Goal: Task Accomplishment & Management: Use online tool/utility

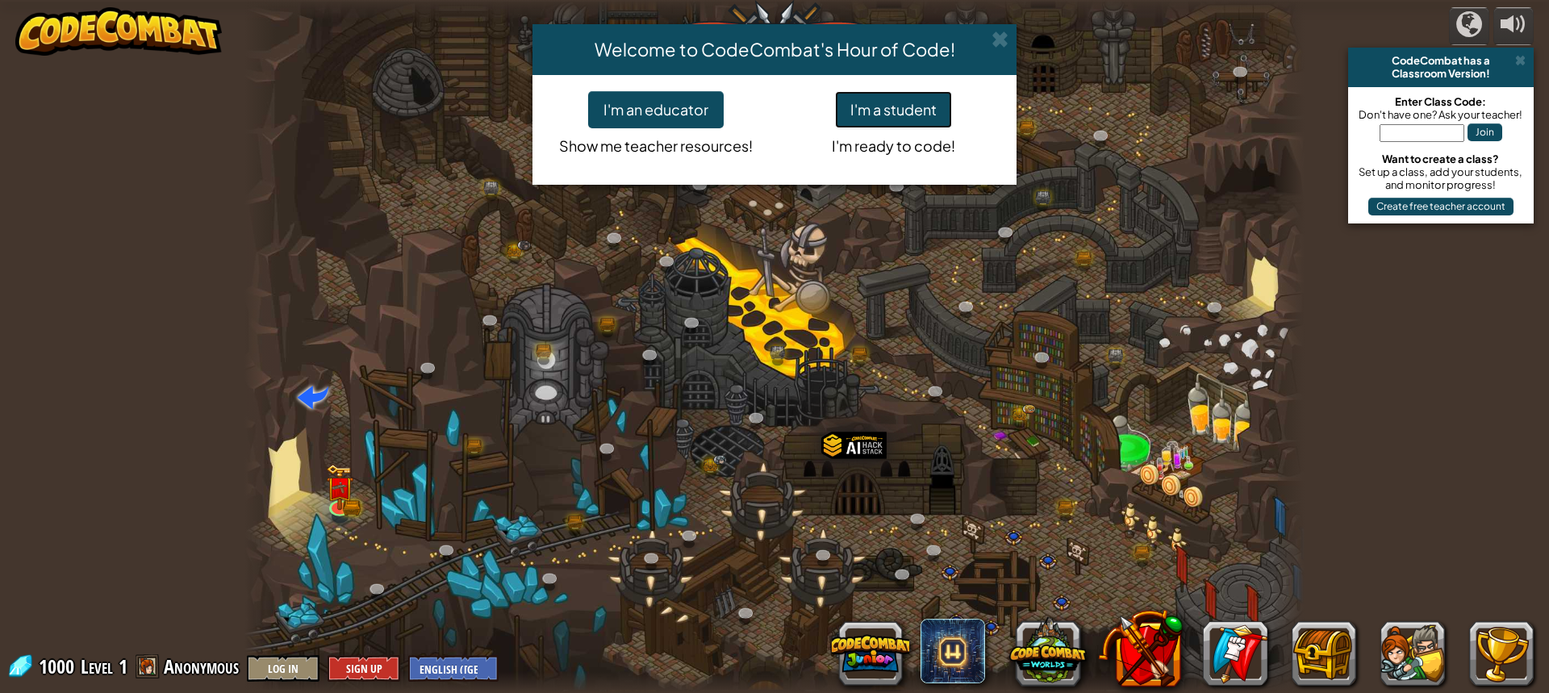
click at [912, 115] on button "I'm a student" at bounding box center [893, 109] width 117 height 37
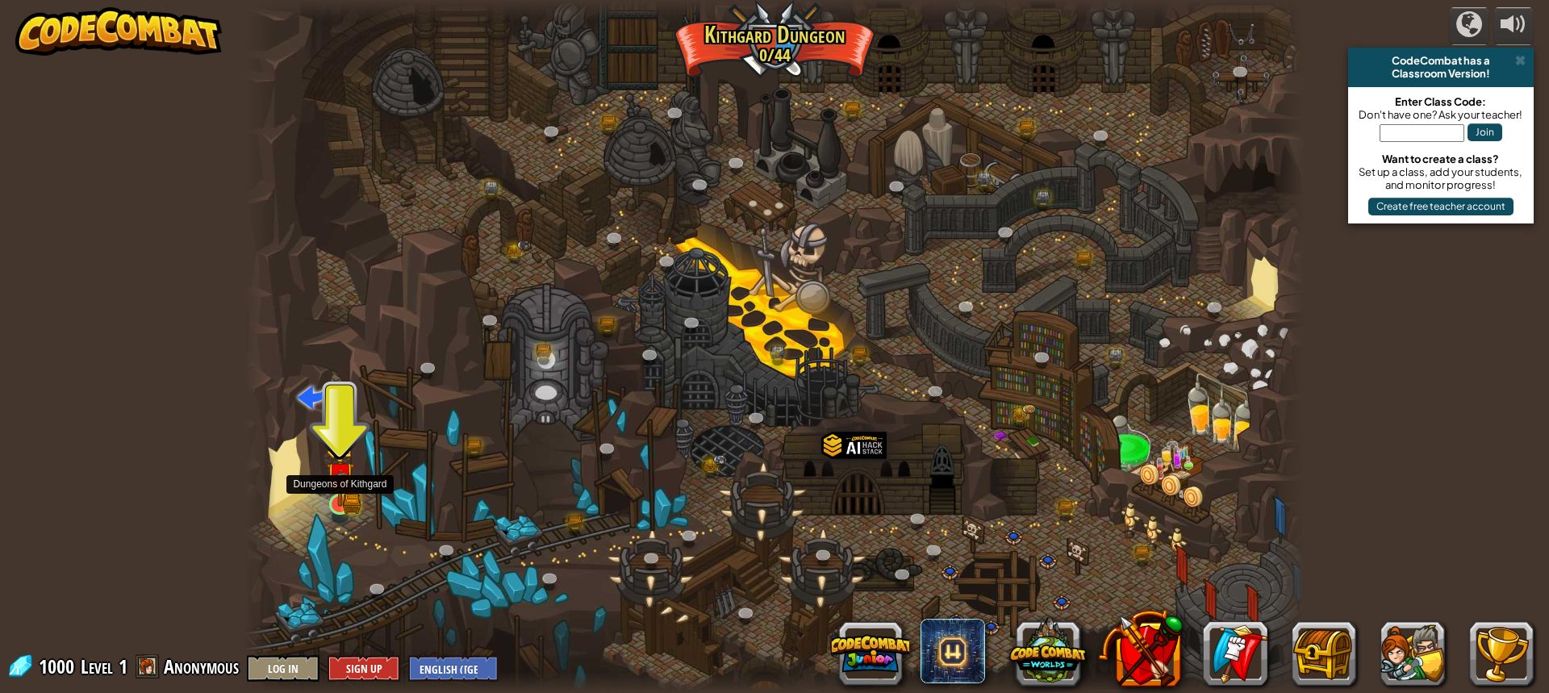
click at [344, 495] on img at bounding box center [339, 475] width 27 height 61
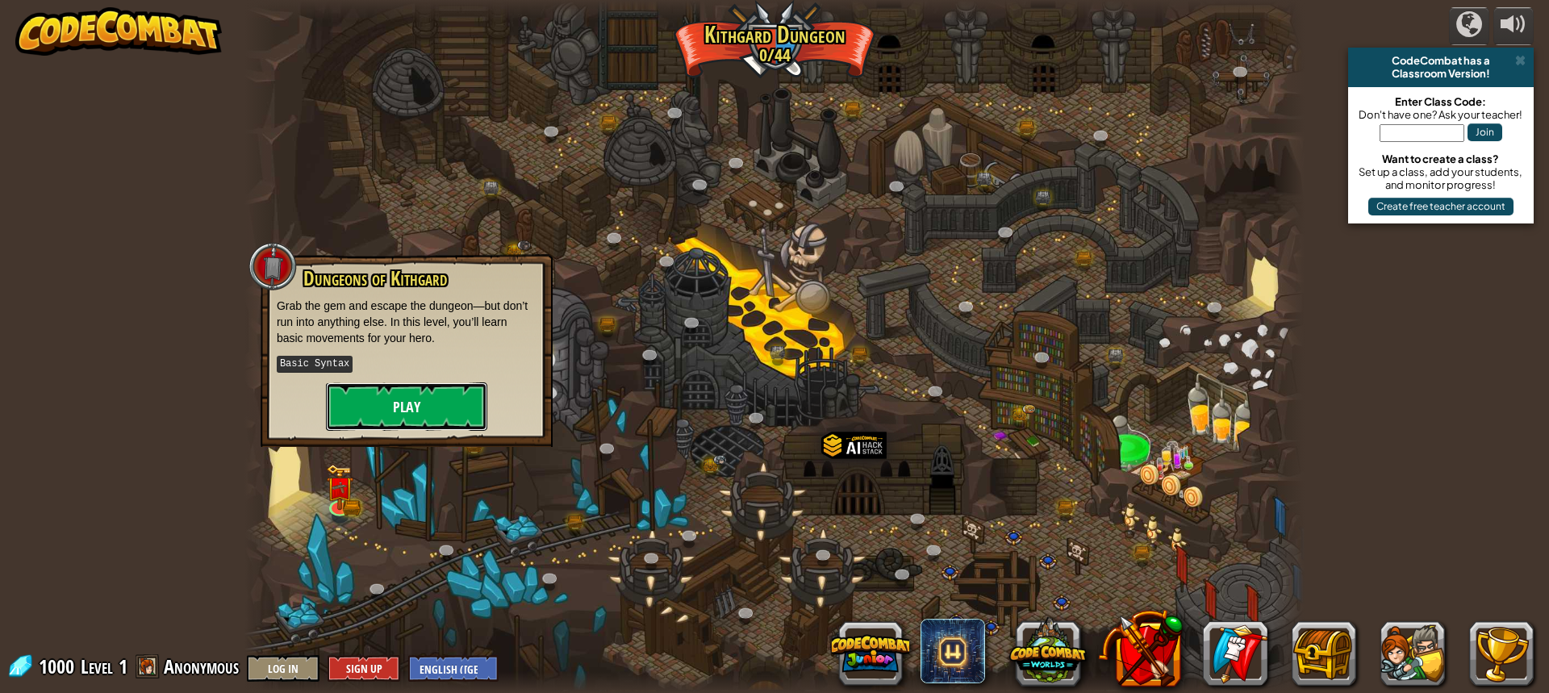
click at [387, 393] on button "Play" at bounding box center [406, 406] width 161 height 48
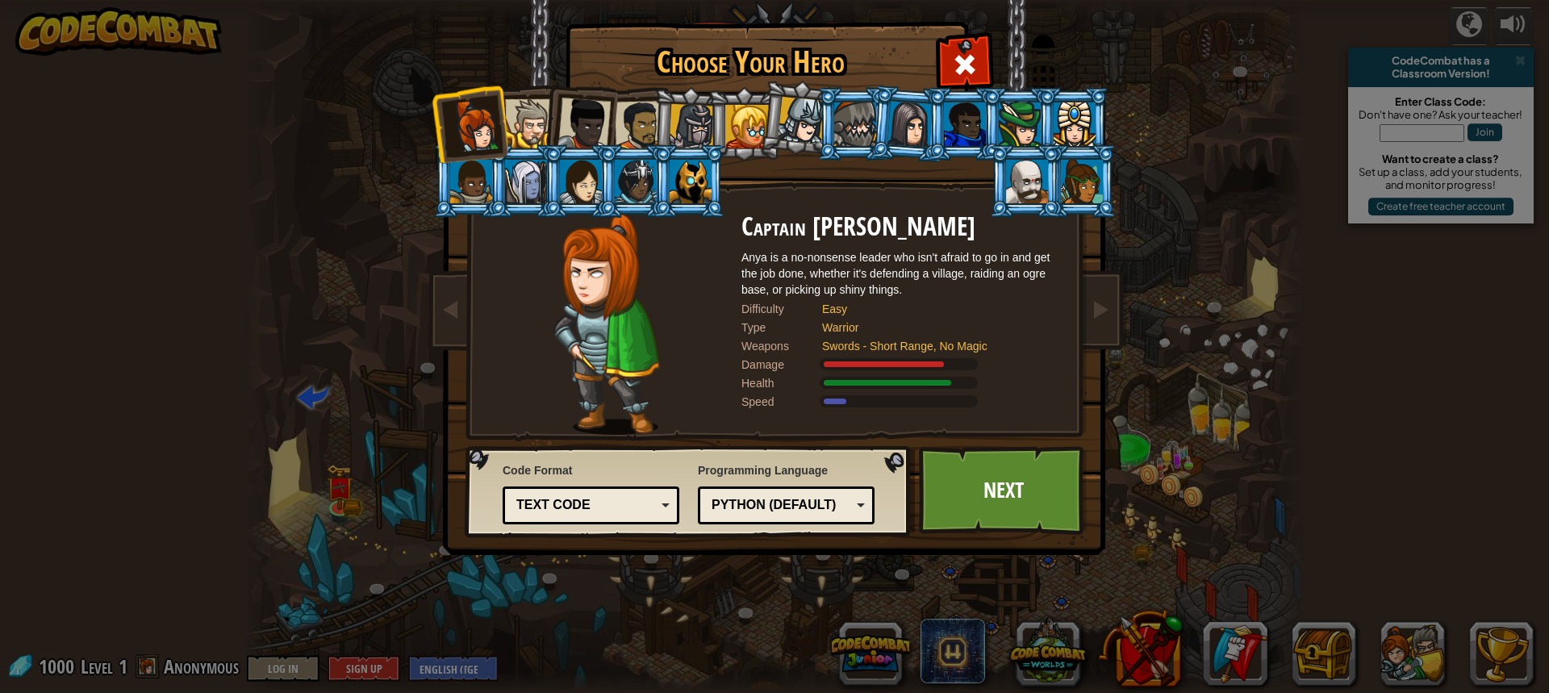
click at [690, 122] on div at bounding box center [692, 127] width 46 height 46
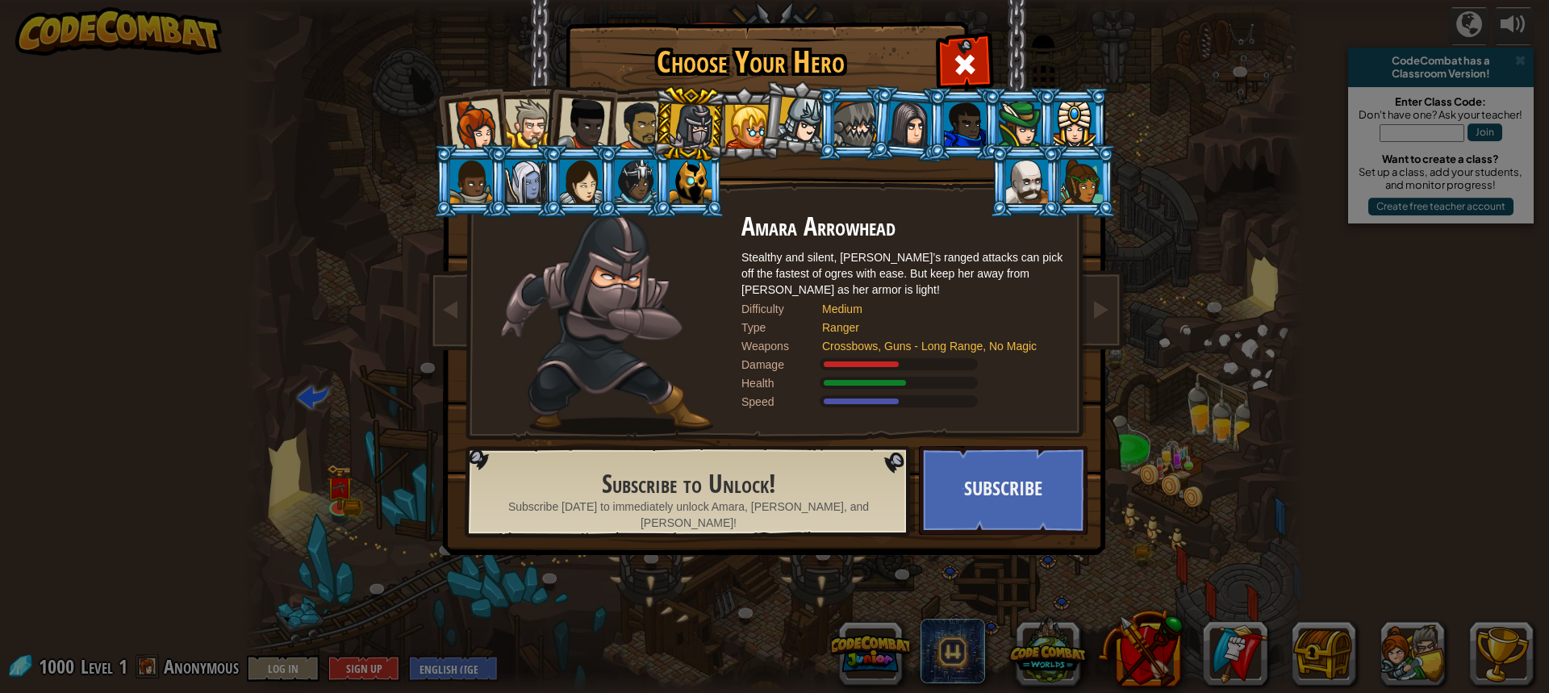
click at [970, 127] on div at bounding box center [965, 124] width 42 height 44
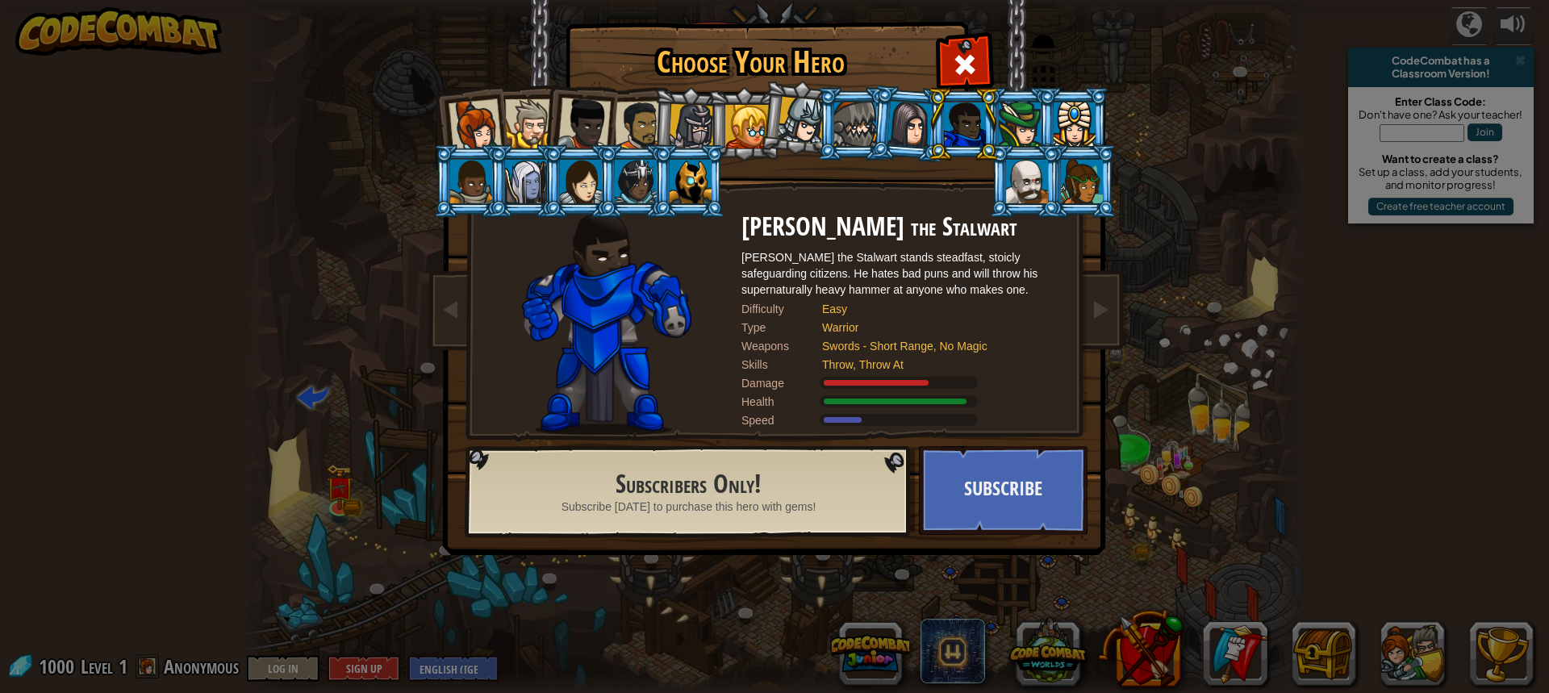
click at [683, 187] on div at bounding box center [691, 182] width 42 height 44
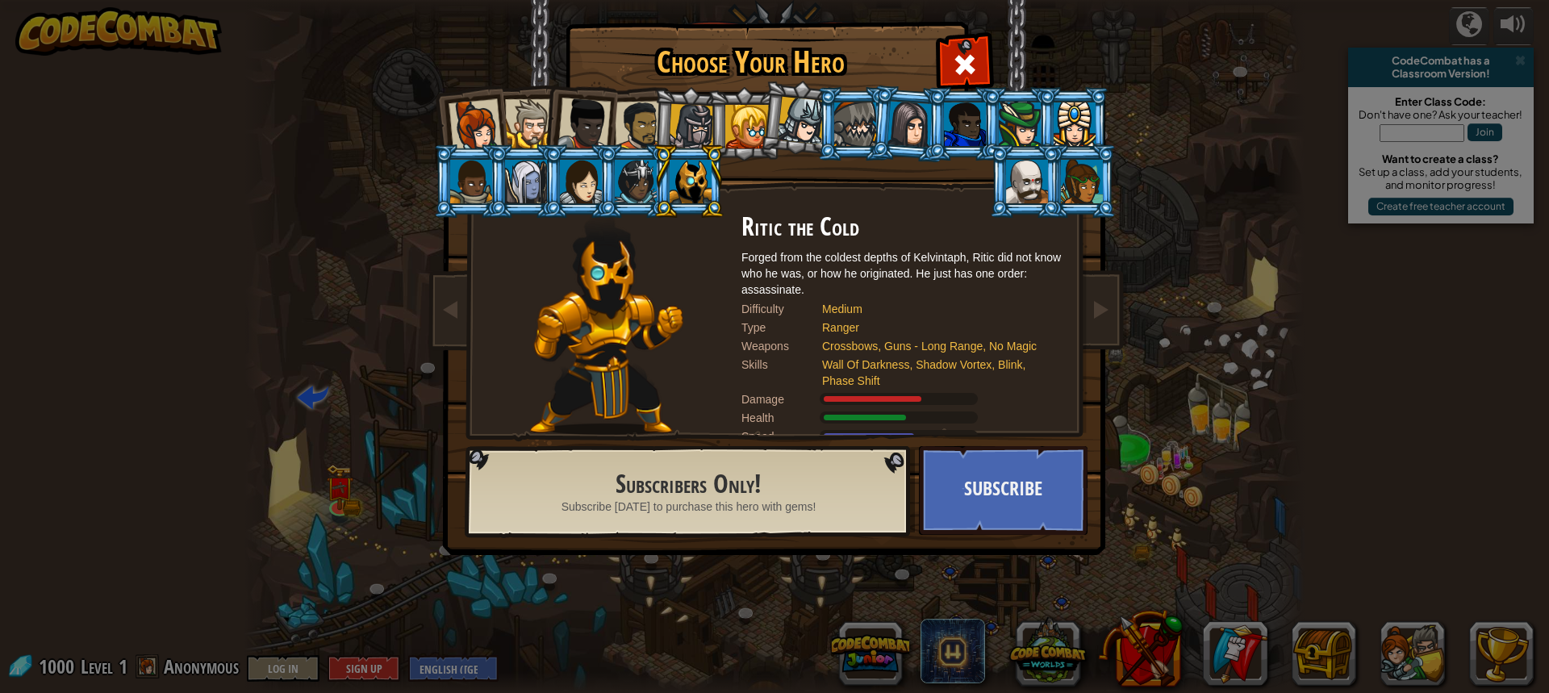
click at [479, 178] on div at bounding box center [471, 182] width 42 height 44
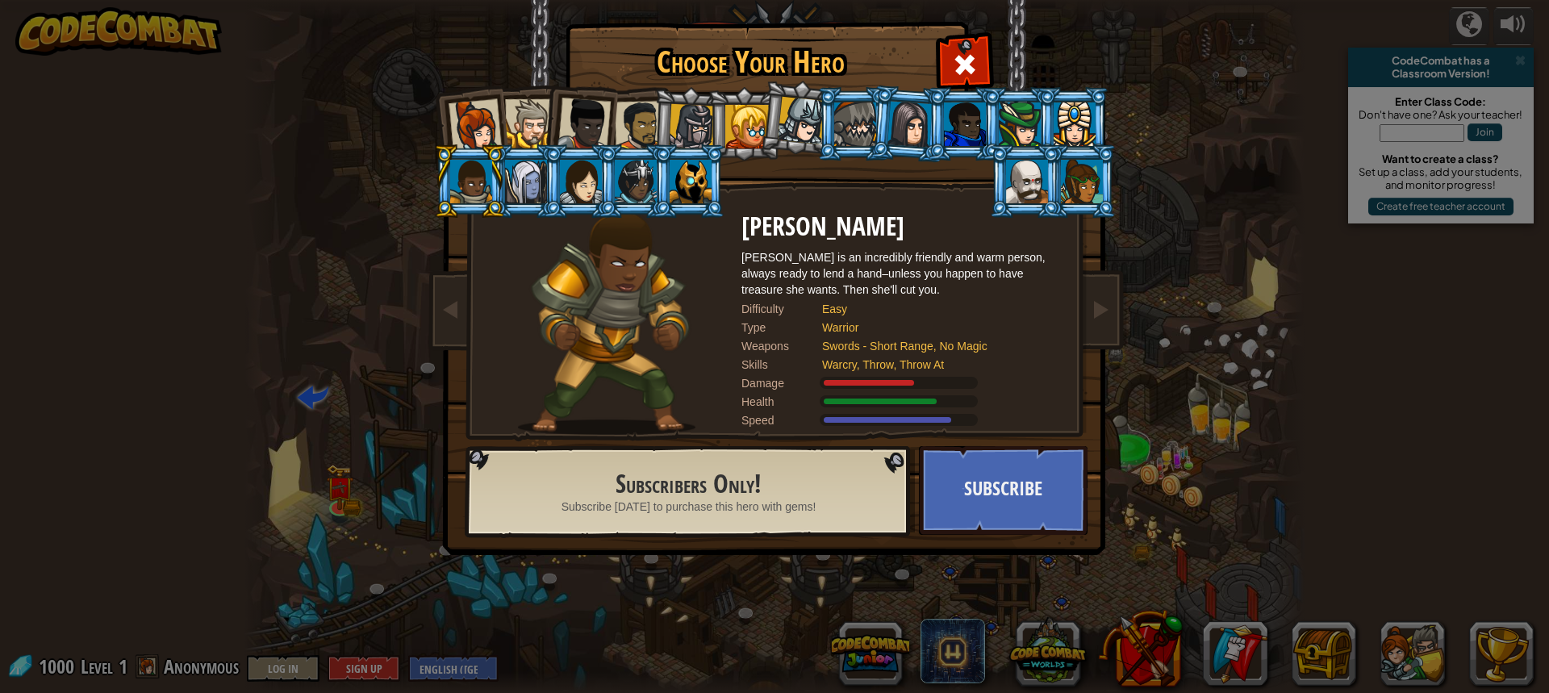
click at [531, 170] on div at bounding box center [526, 182] width 42 height 44
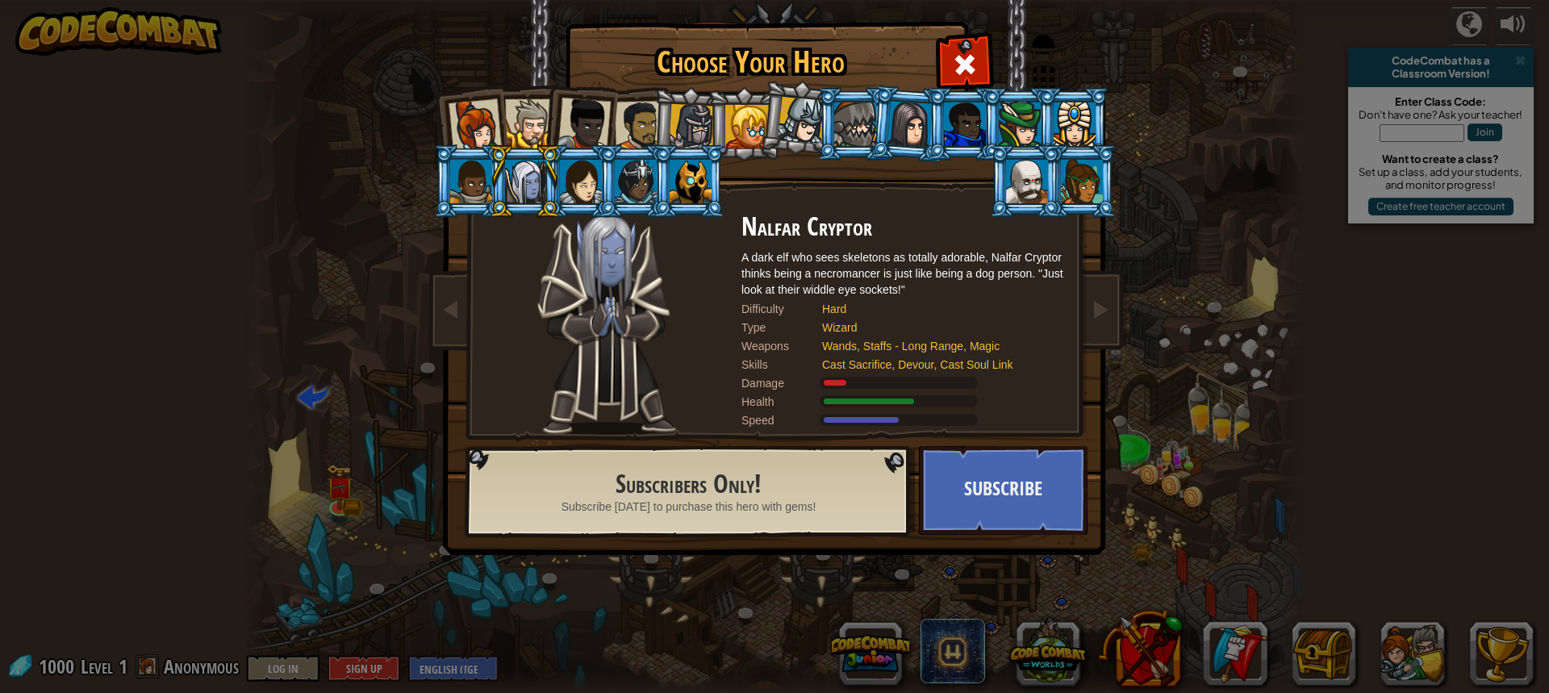
click at [683, 113] on div at bounding box center [692, 127] width 46 height 46
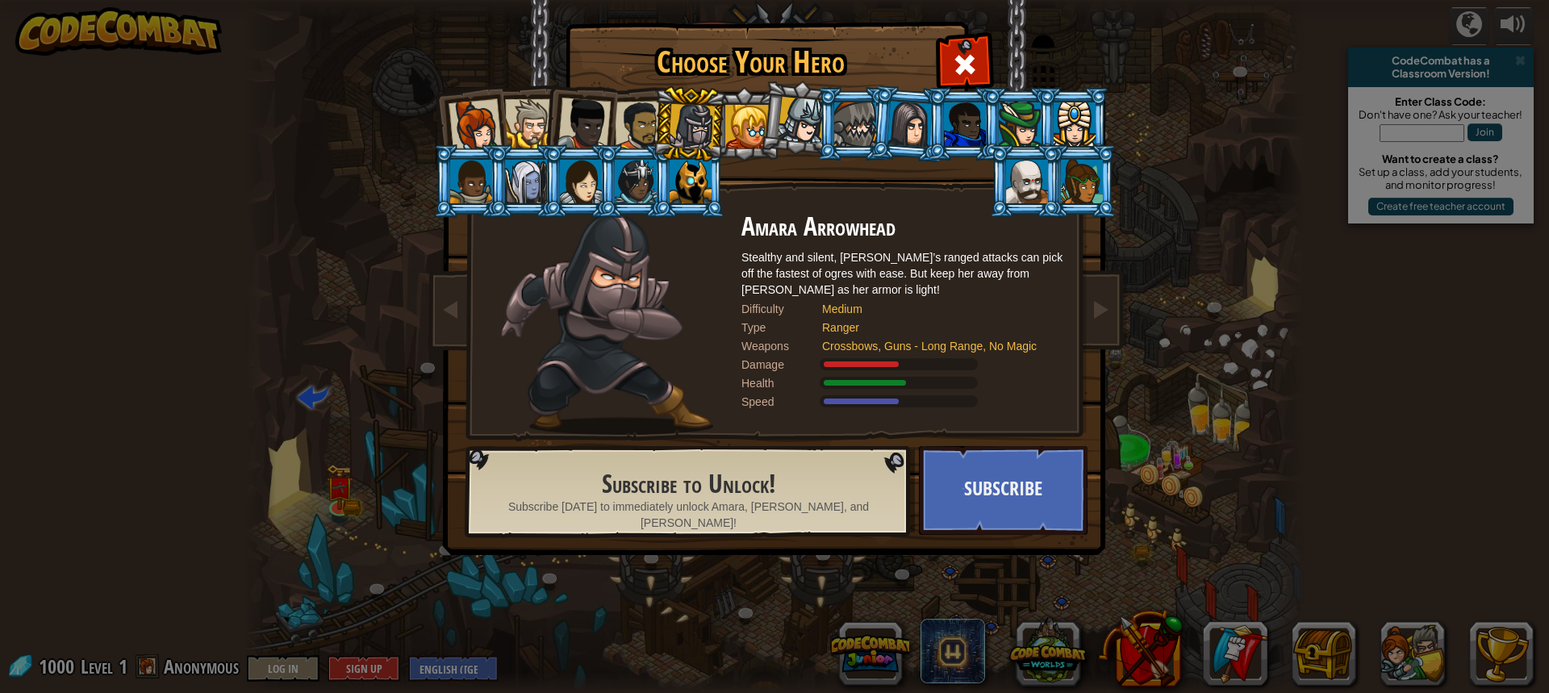
click at [795, 120] on div at bounding box center [802, 121] width 48 height 48
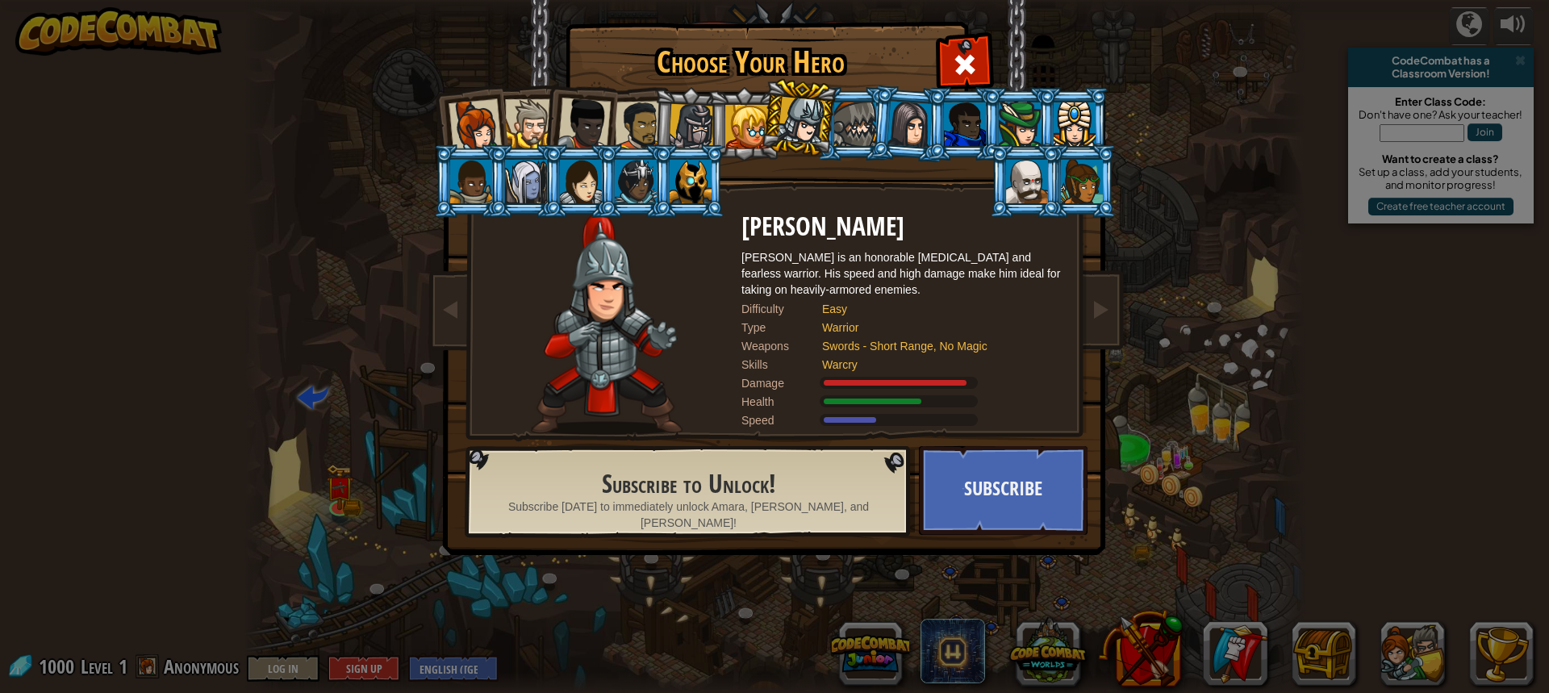
click at [591, 169] on div at bounding box center [581, 182] width 42 height 44
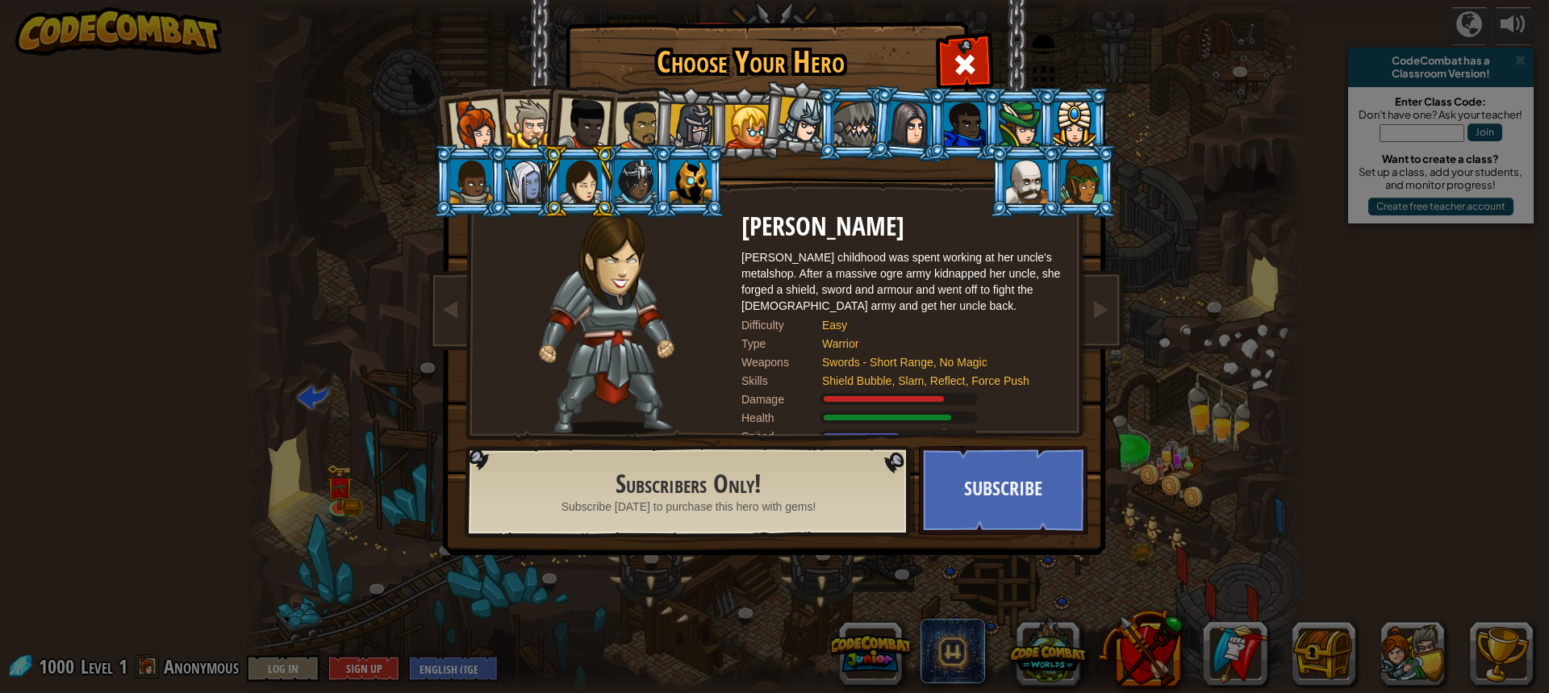
click at [532, 130] on div at bounding box center [529, 123] width 49 height 49
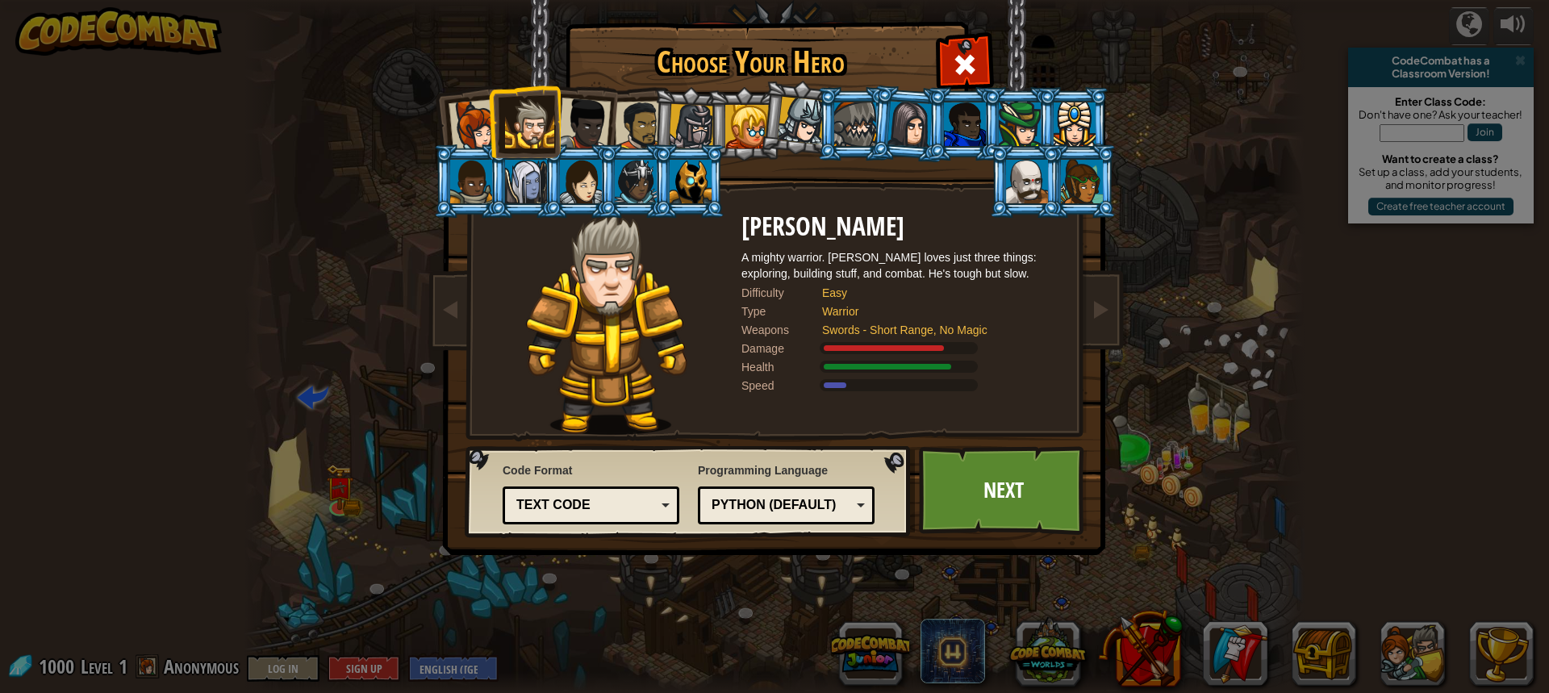
click at [674, 115] on div at bounding box center [692, 127] width 46 height 46
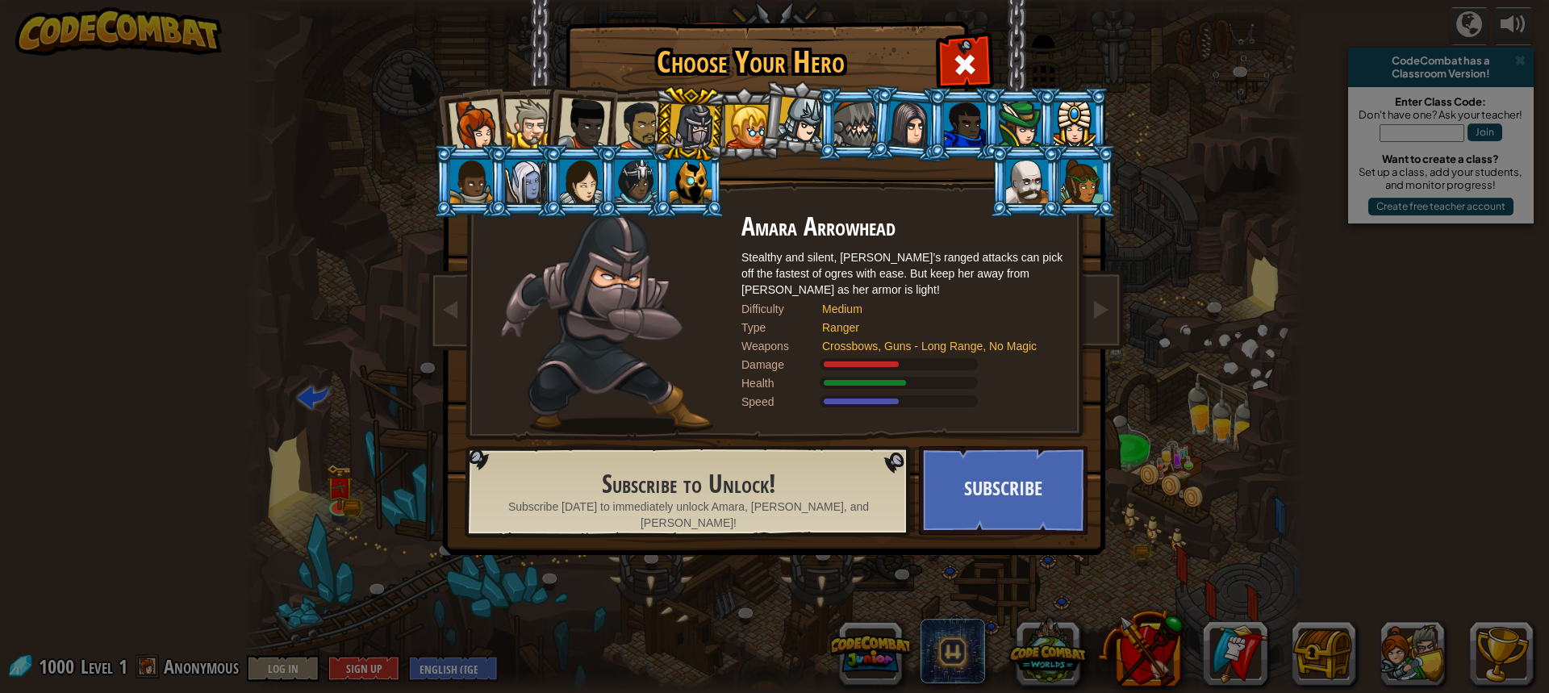
click at [641, 135] on div at bounding box center [640, 126] width 50 height 50
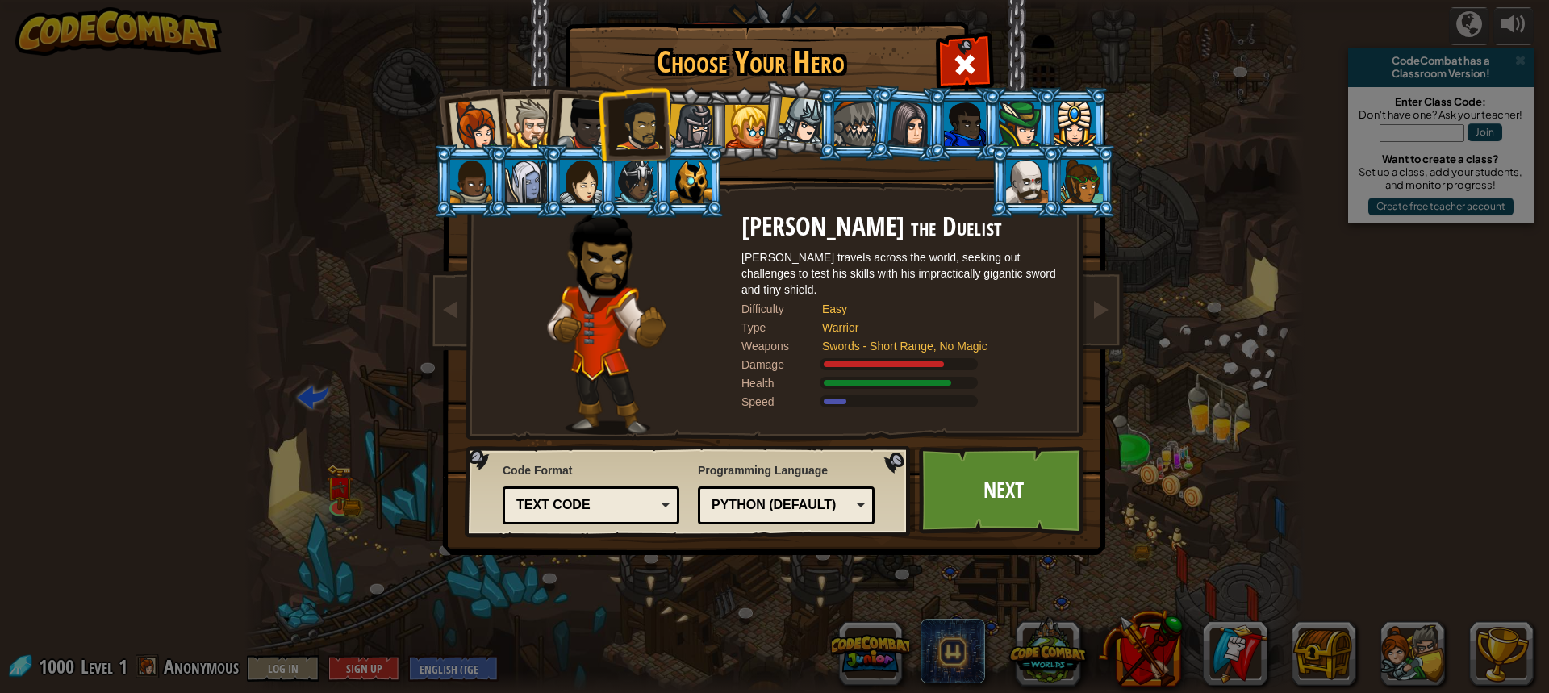
click at [570, 127] on div at bounding box center [583, 124] width 53 height 53
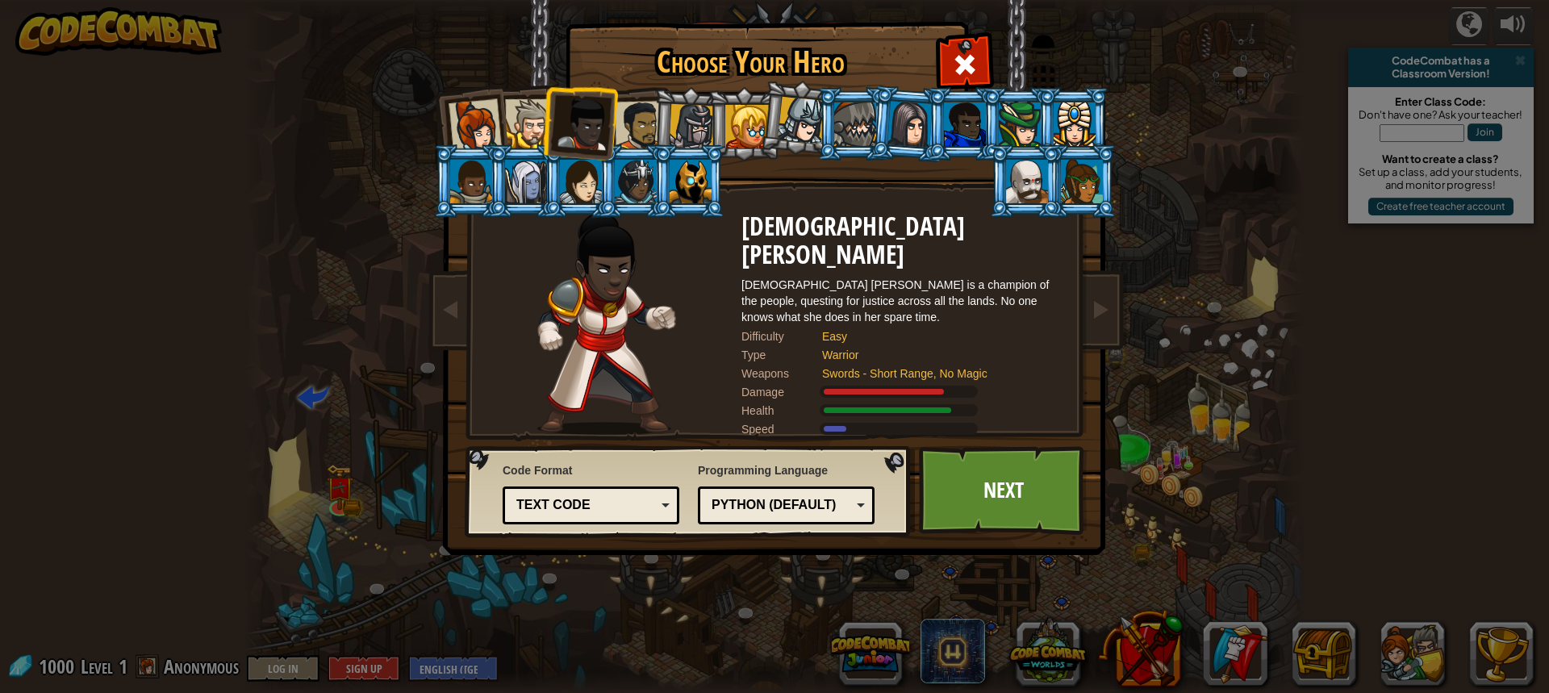
click at [528, 133] on div at bounding box center [529, 123] width 49 height 49
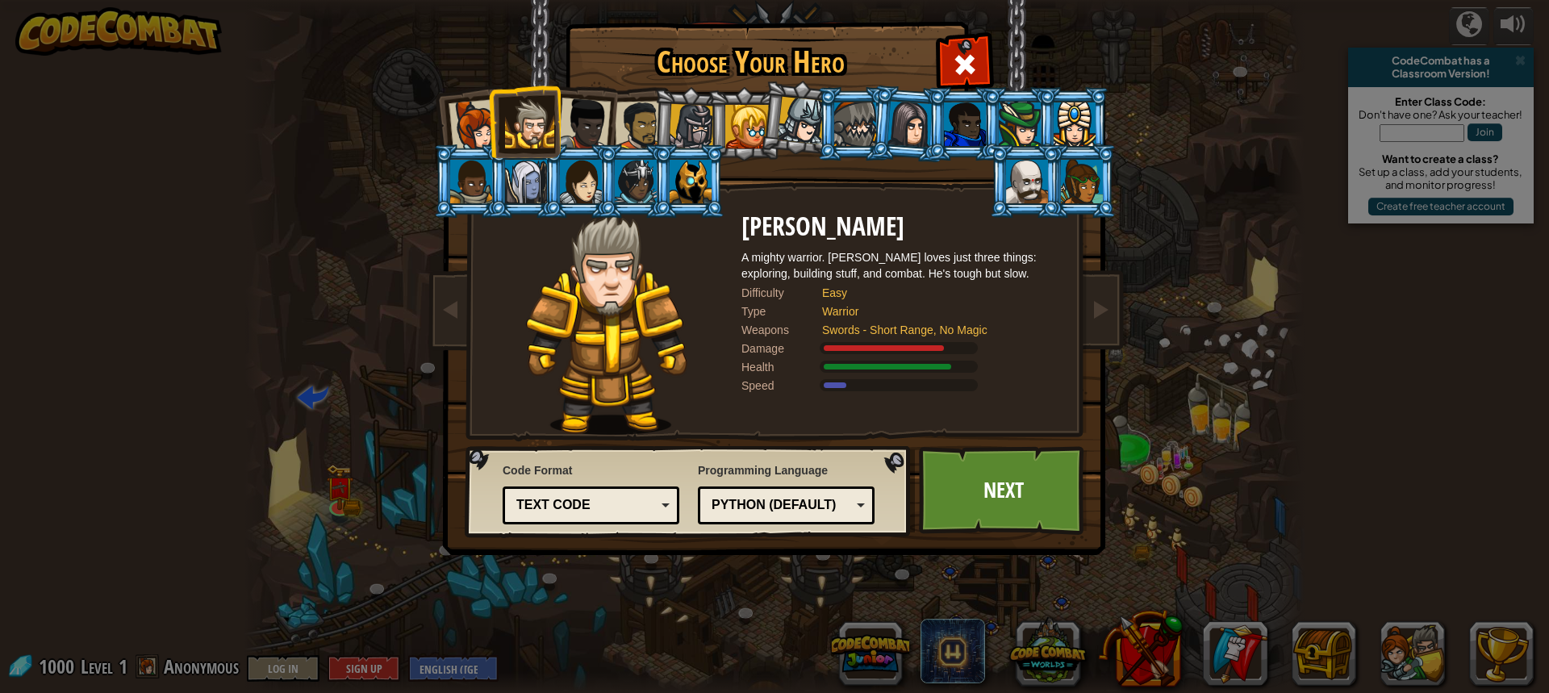
click at [639, 123] on div at bounding box center [640, 126] width 50 height 50
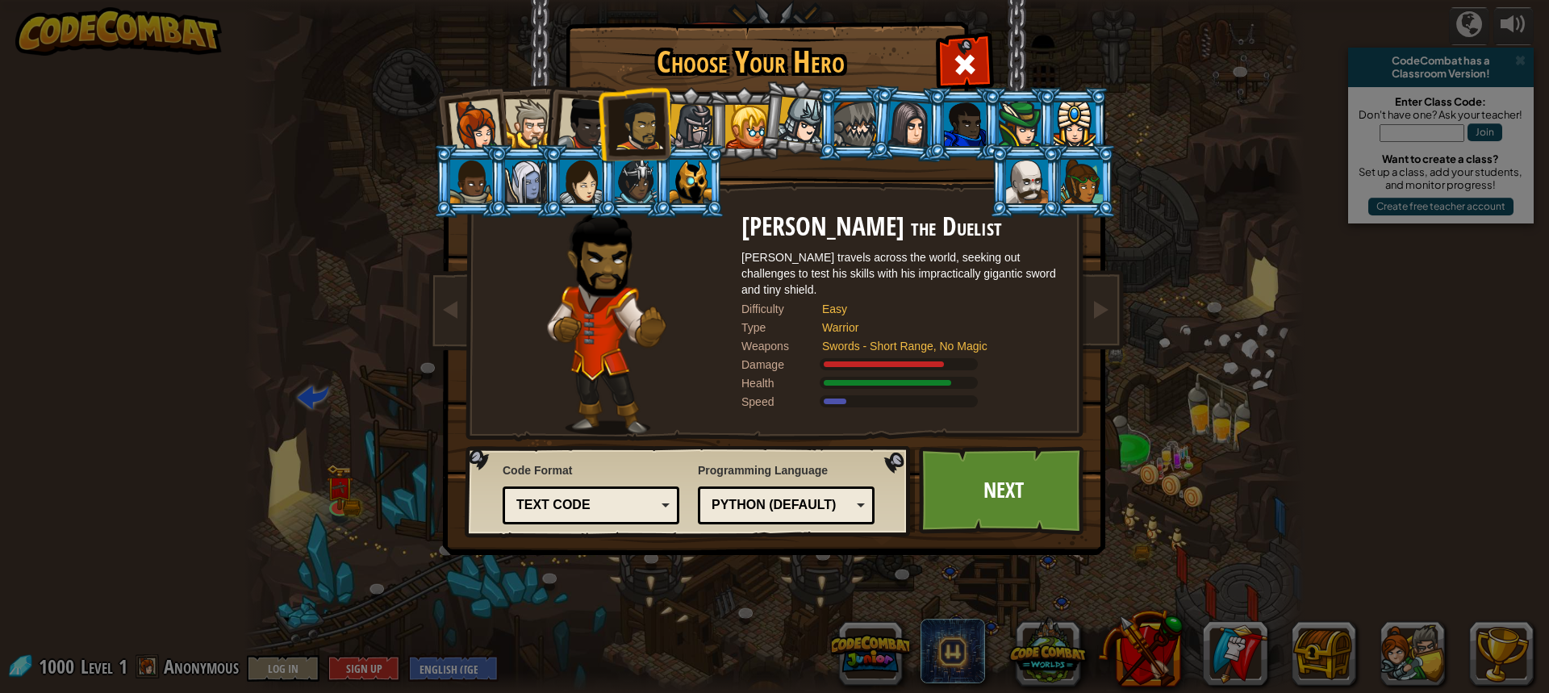
click at [528, 121] on div at bounding box center [529, 123] width 49 height 49
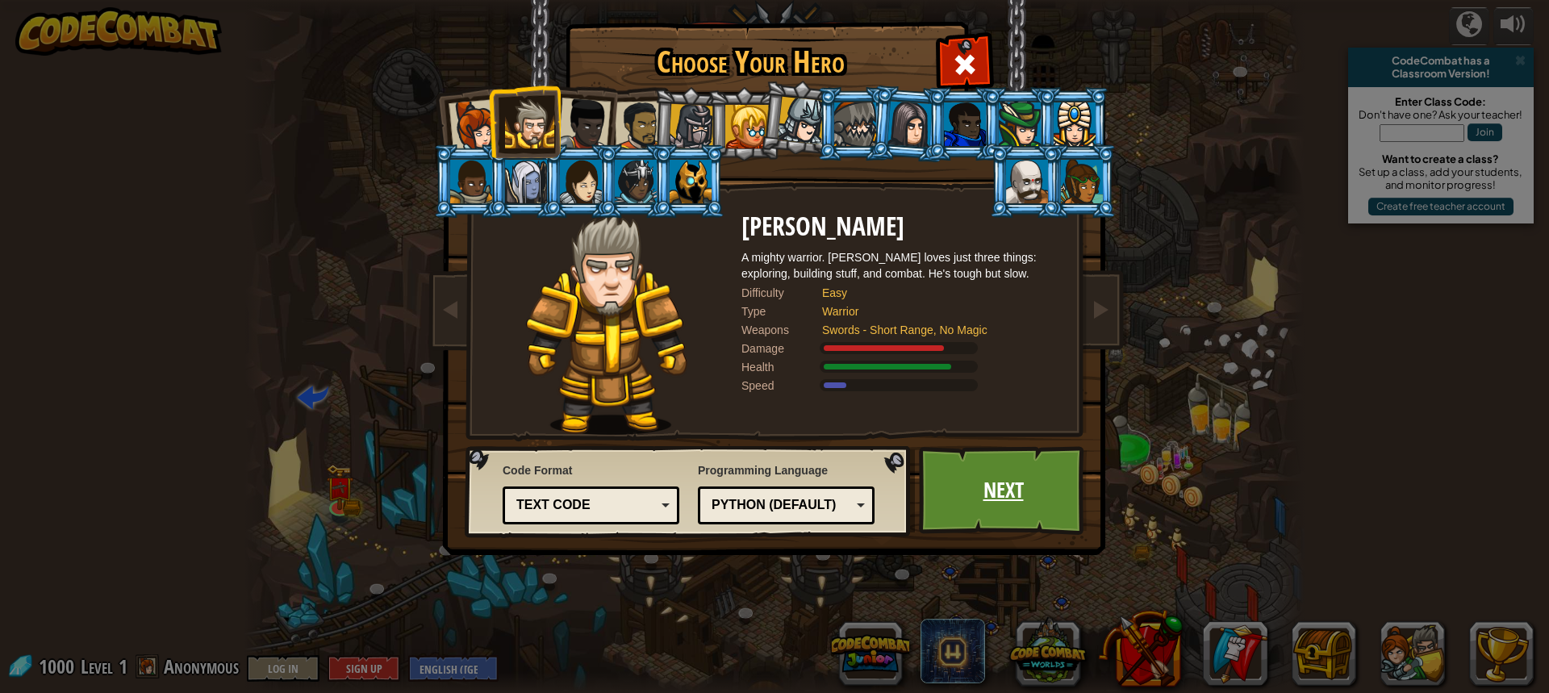
click at [1007, 480] on link "Next" at bounding box center [1003, 490] width 169 height 89
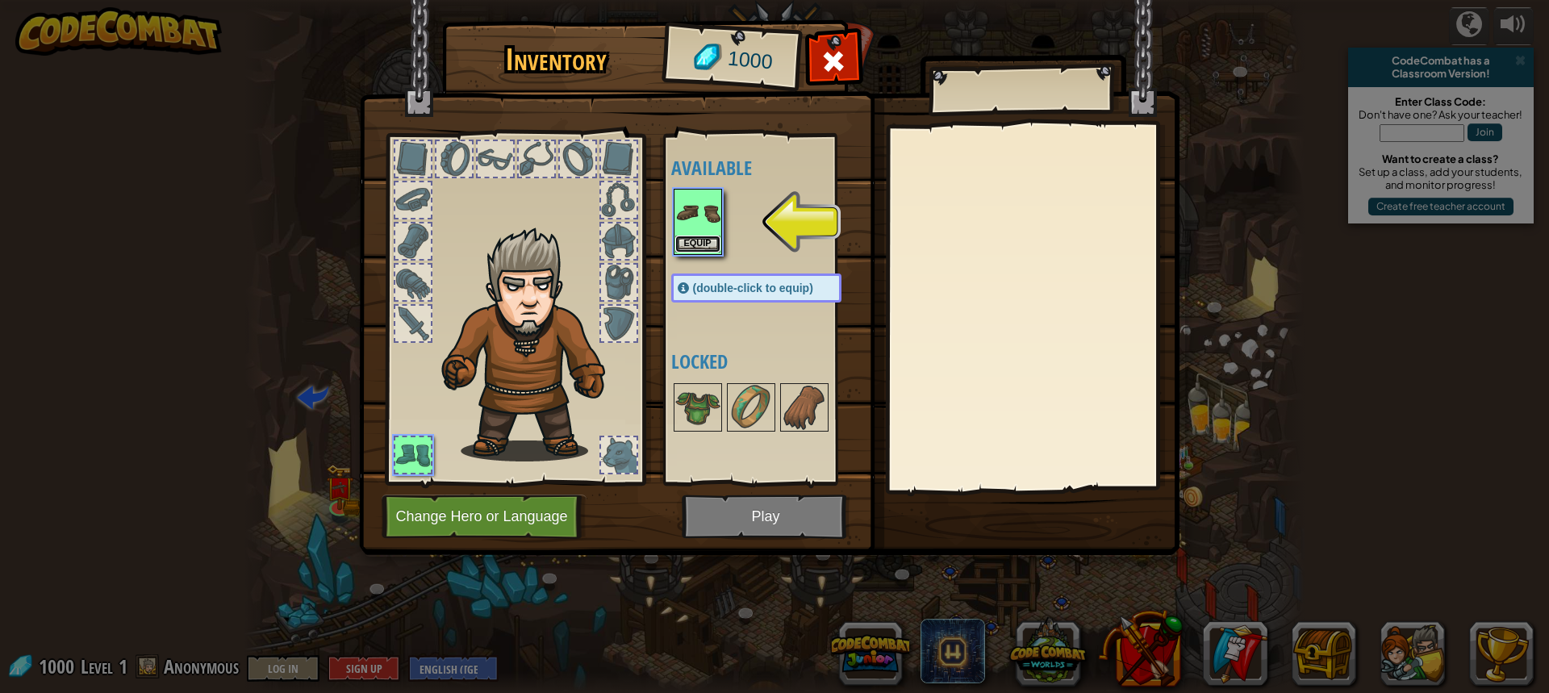
click at [701, 247] on button "Equip" at bounding box center [697, 244] width 45 height 17
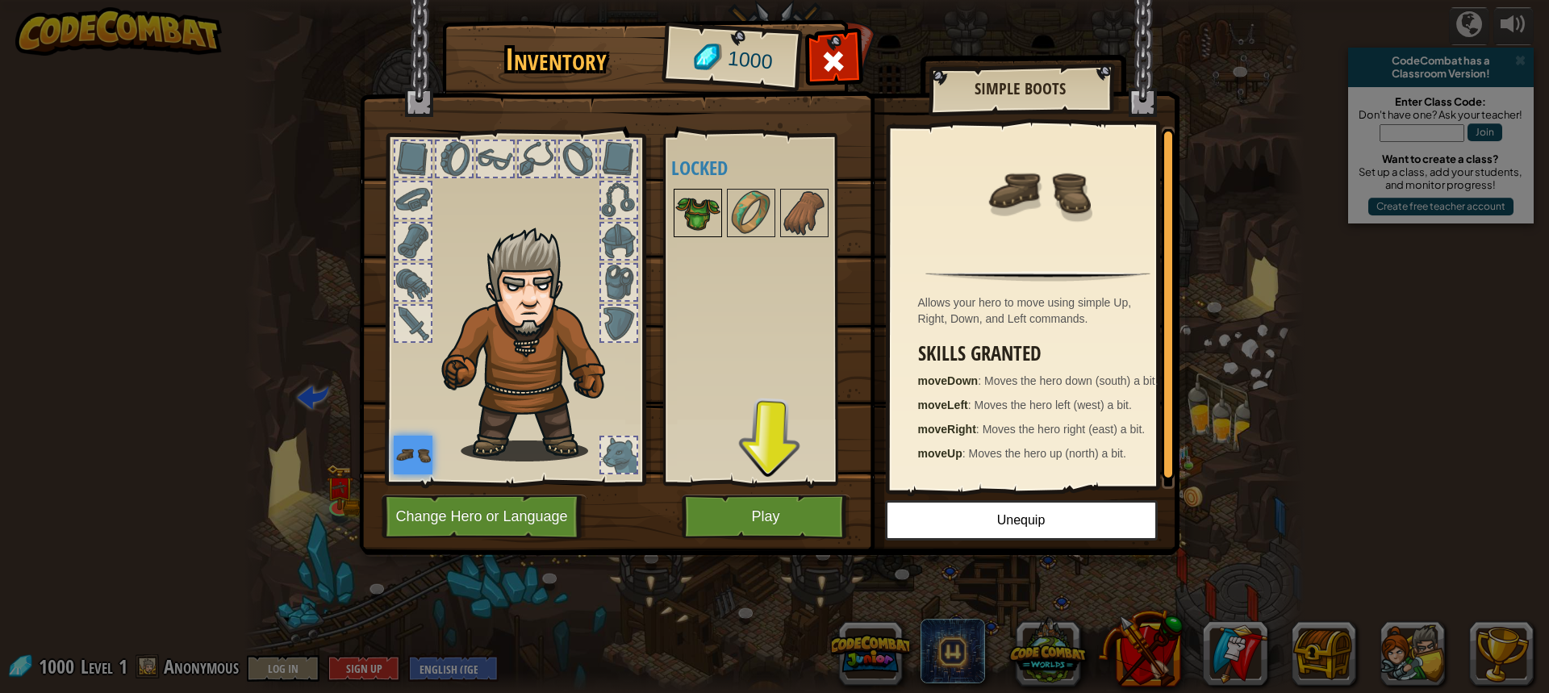
click at [690, 211] on img at bounding box center [697, 212] width 45 height 45
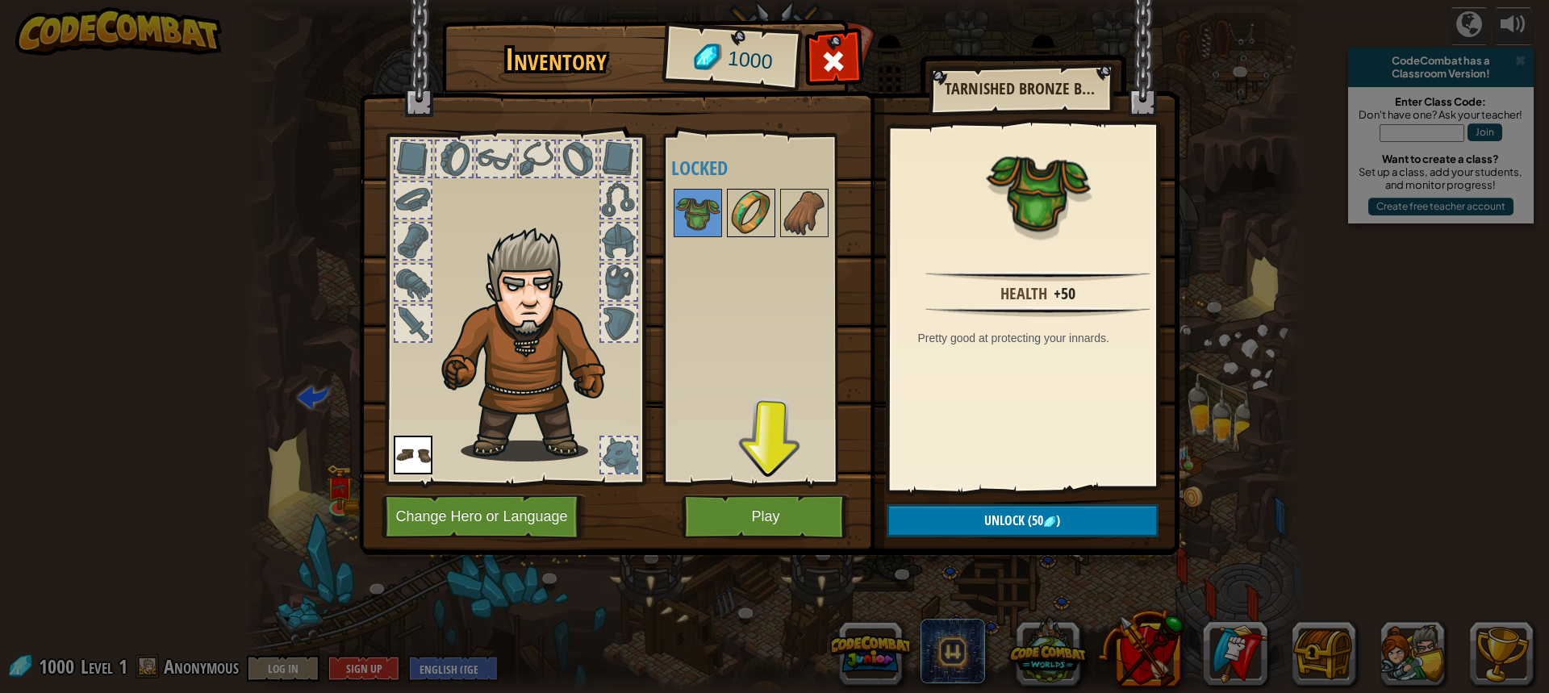
click at [759, 223] on img at bounding box center [750, 212] width 45 height 45
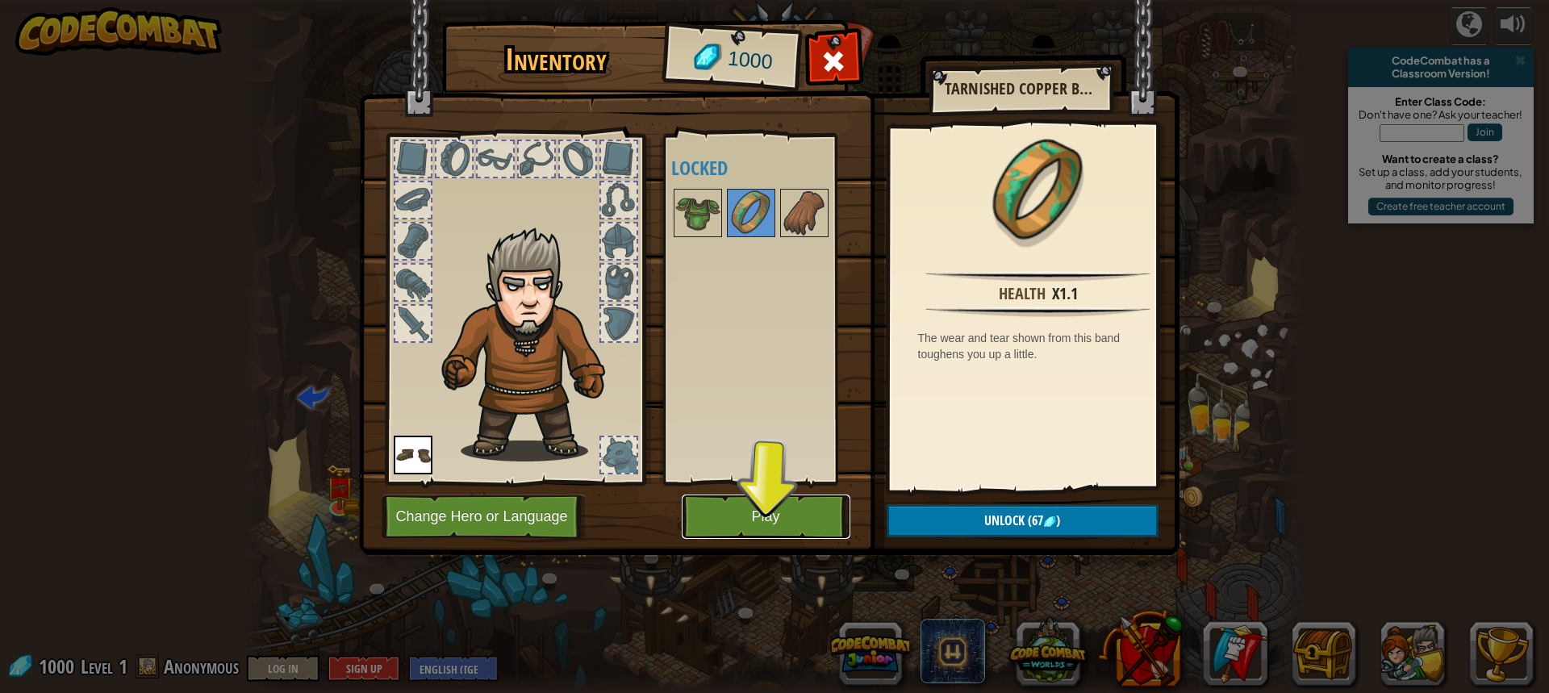
click at [777, 510] on button "Play" at bounding box center [766, 517] width 169 height 44
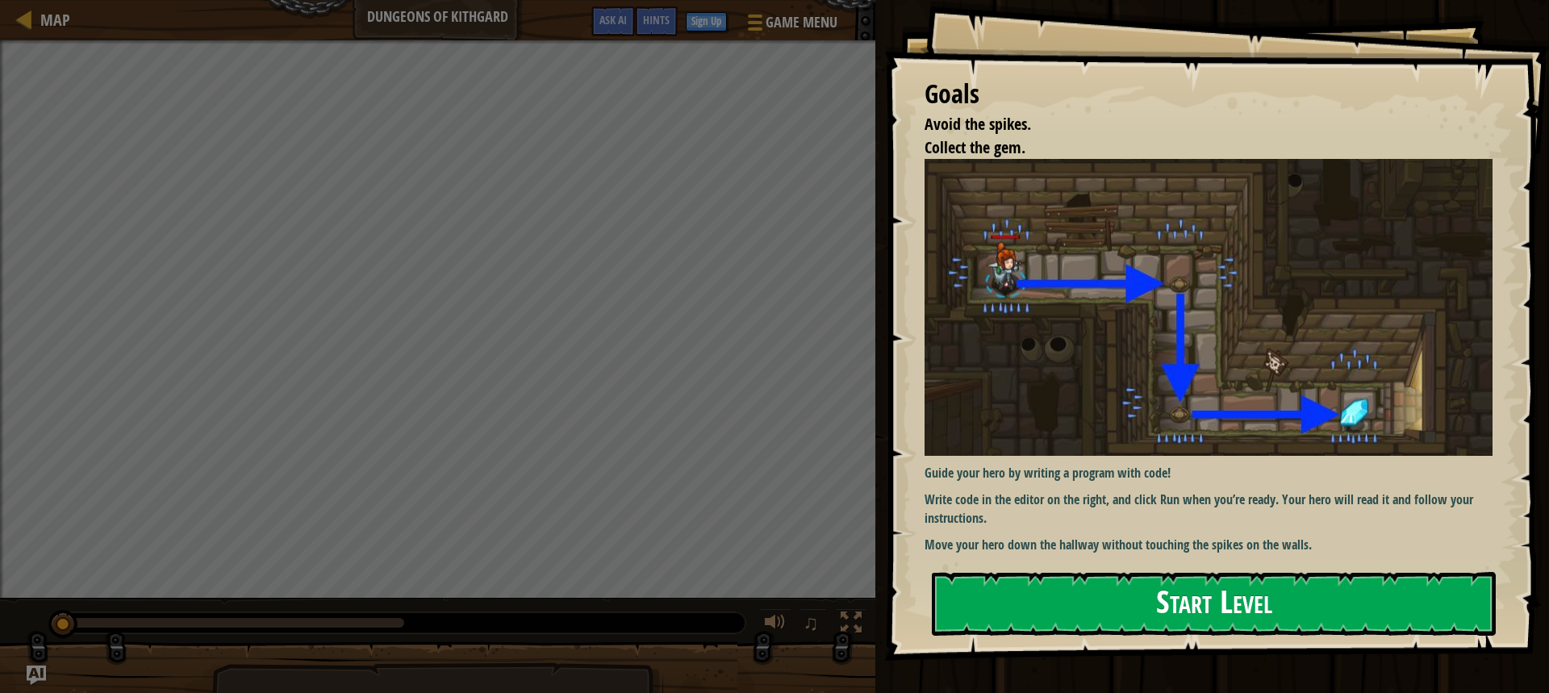
click at [1074, 608] on button "Start Level" at bounding box center [1214, 604] width 564 height 64
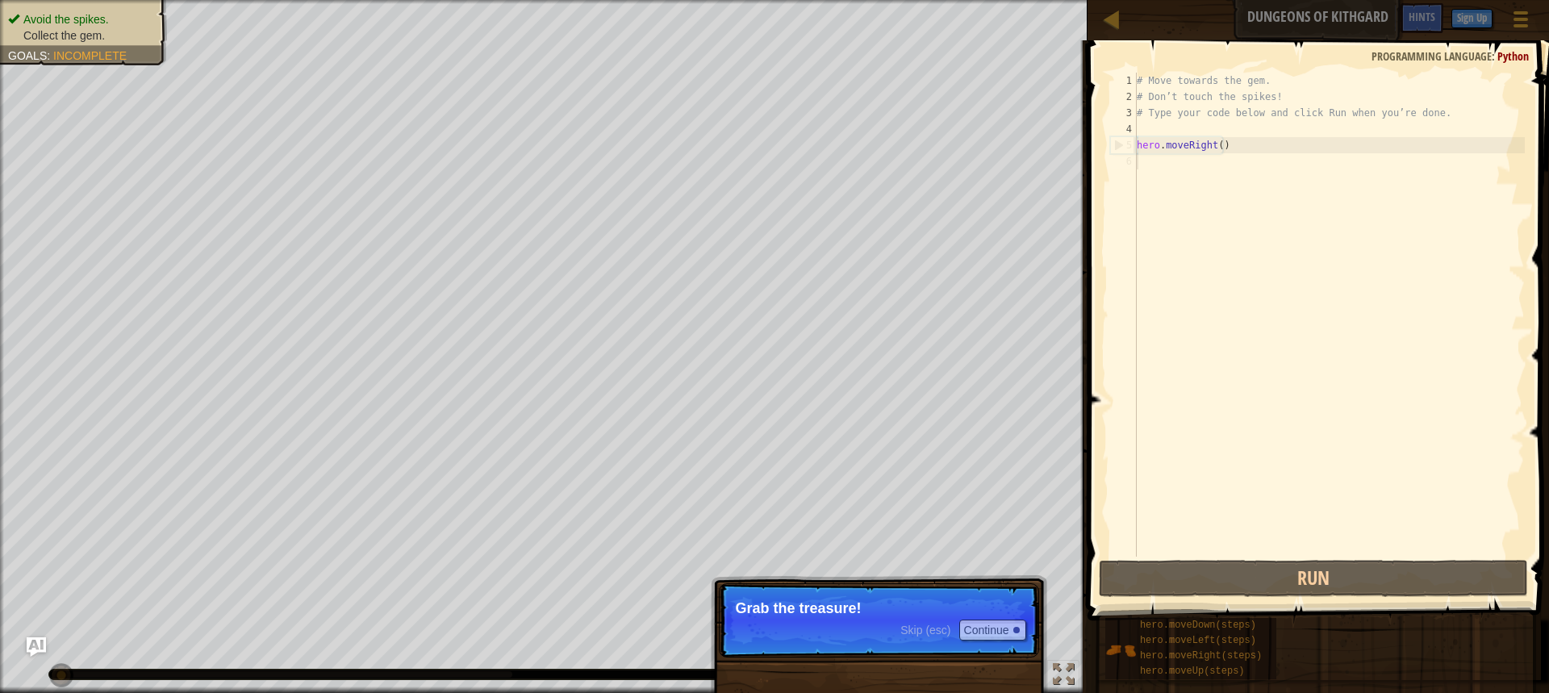
click at [882, 607] on p "Grab the treasure!" at bounding box center [879, 608] width 286 height 16
click at [991, 628] on button "Continue" at bounding box center [992, 630] width 67 height 21
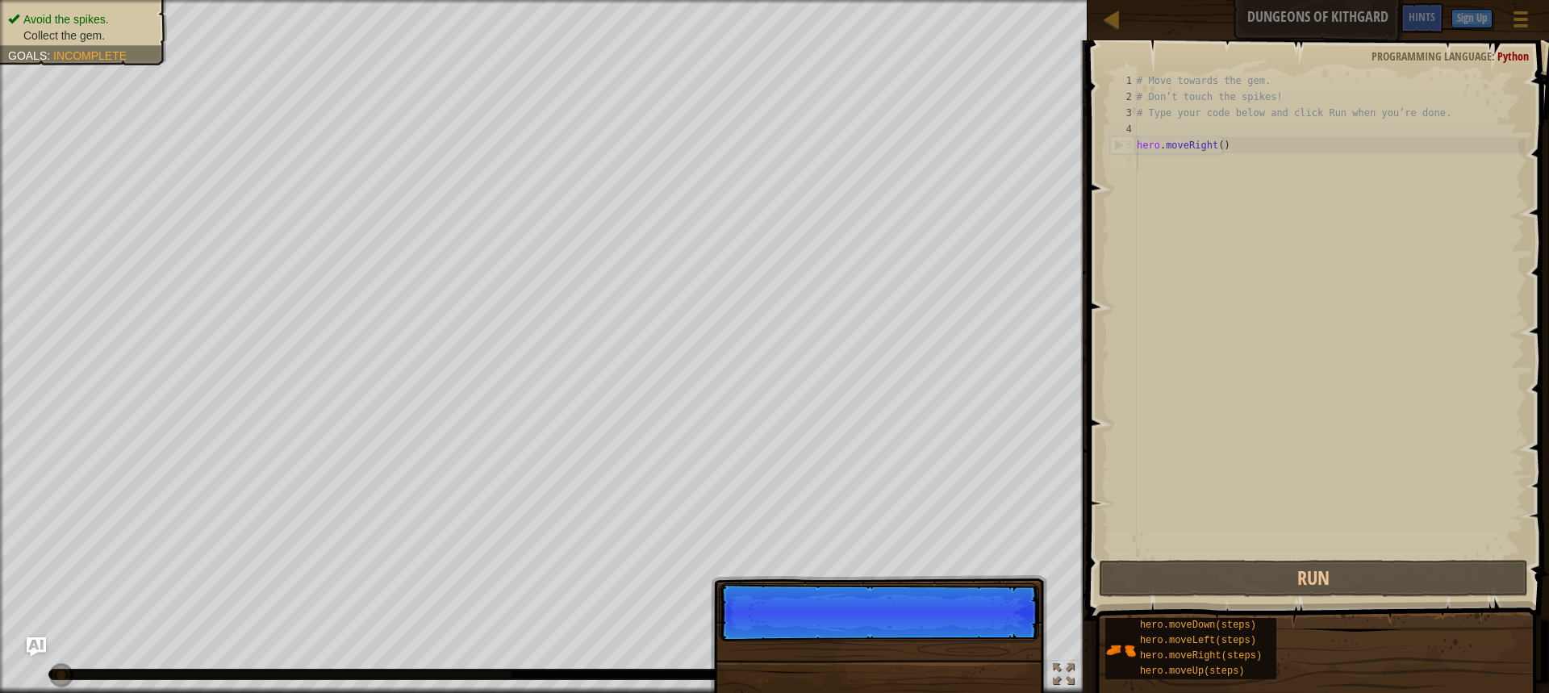
scroll to position [7, 0]
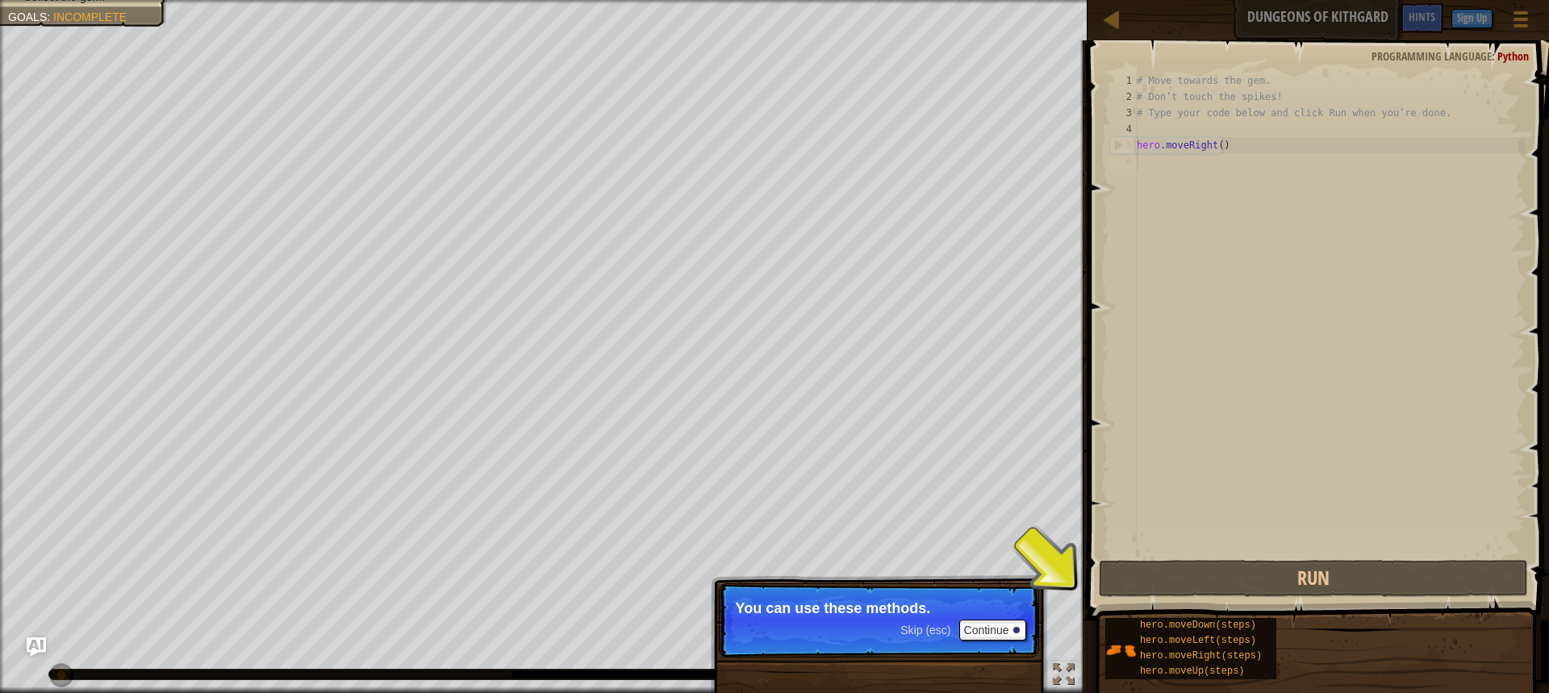
click at [1172, 142] on div "# Move towards the gem. # Don’t touch the spikes! # Type your code below and cl…" at bounding box center [1328, 331] width 391 height 516
type textarea "hero.moveRight()"
